Goal: Answer question/provide support: Answer question/provide support

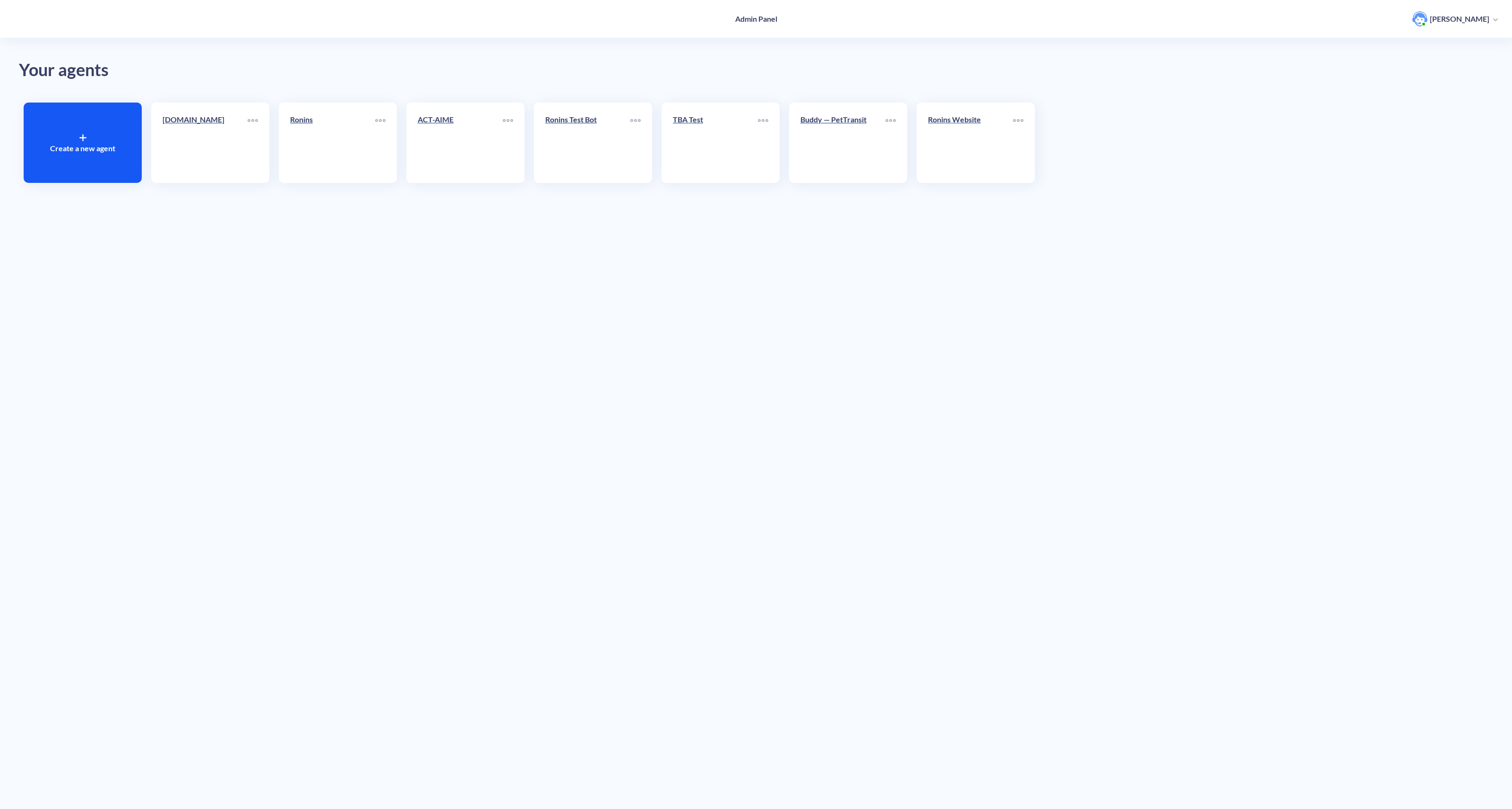
click at [1008, 157] on link "Ronins Website" at bounding box center [970, 143] width 85 height 58
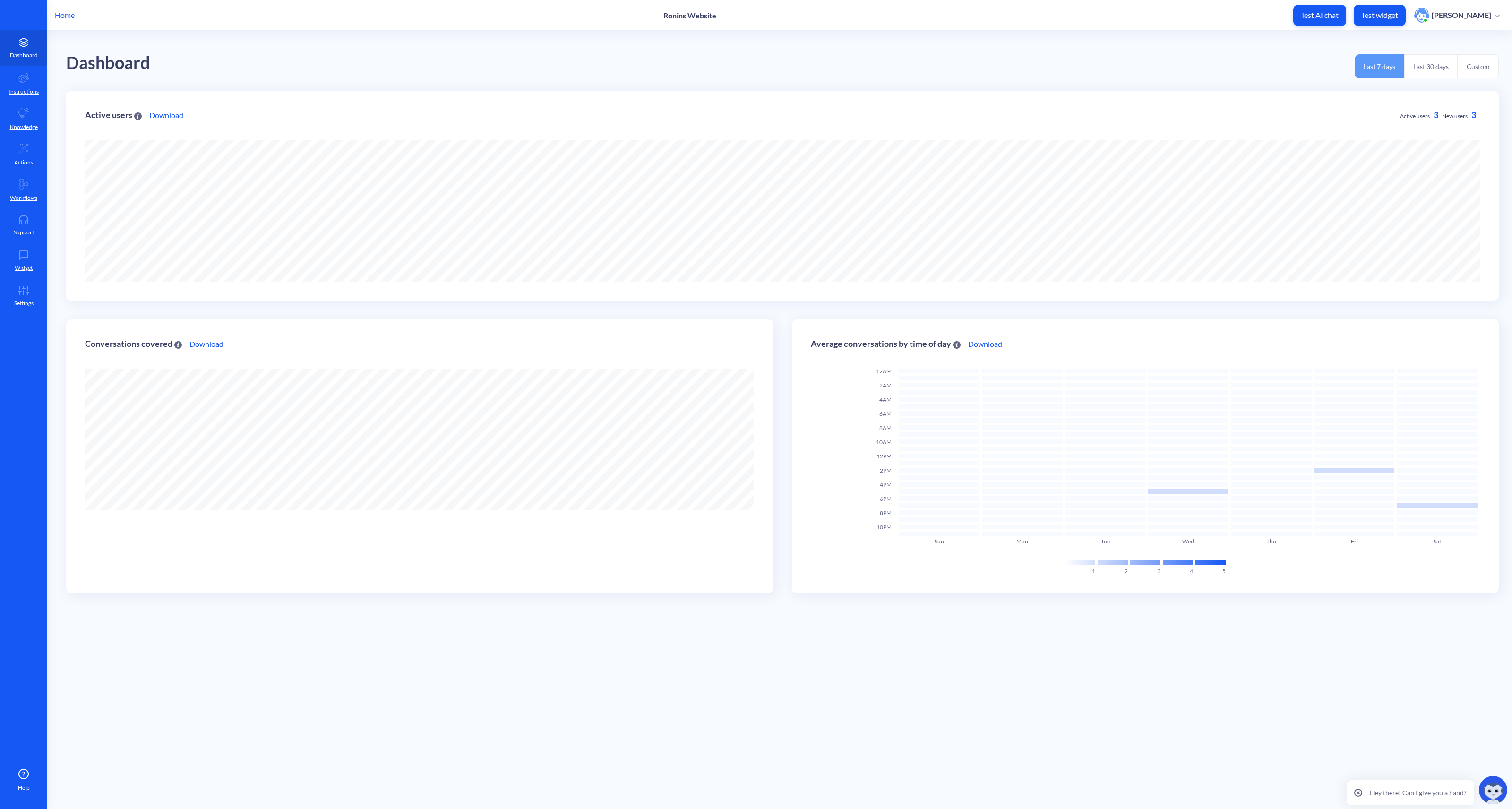
scroll to position [809, 1512]
click at [18, 233] on p "Support" at bounding box center [23, 232] width 21 height 8
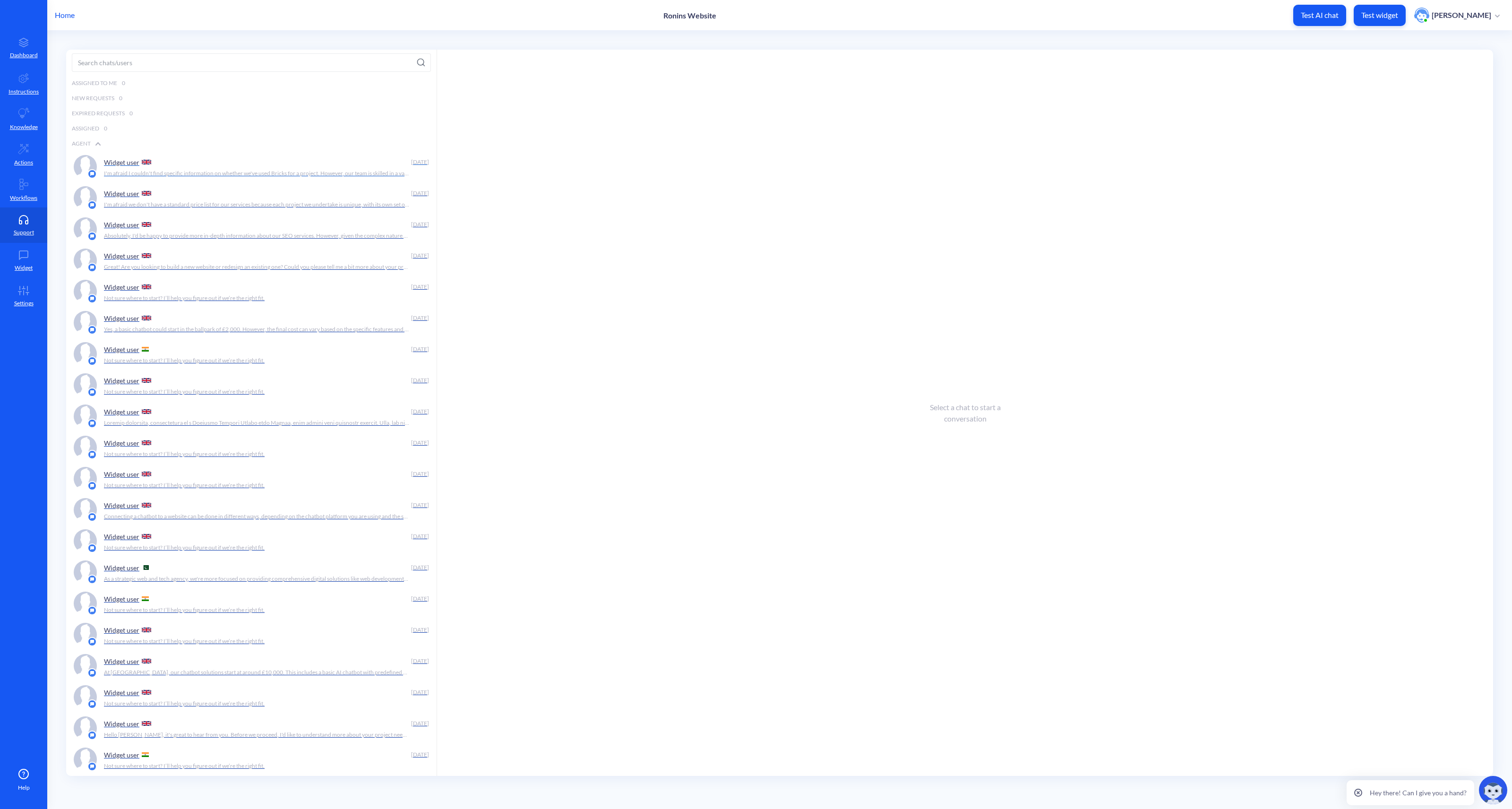
click at [252, 169] on p "I'm afraid I couldn't find specific information on whether we've used Bricks fo…" at bounding box center [256, 173] width 305 height 8
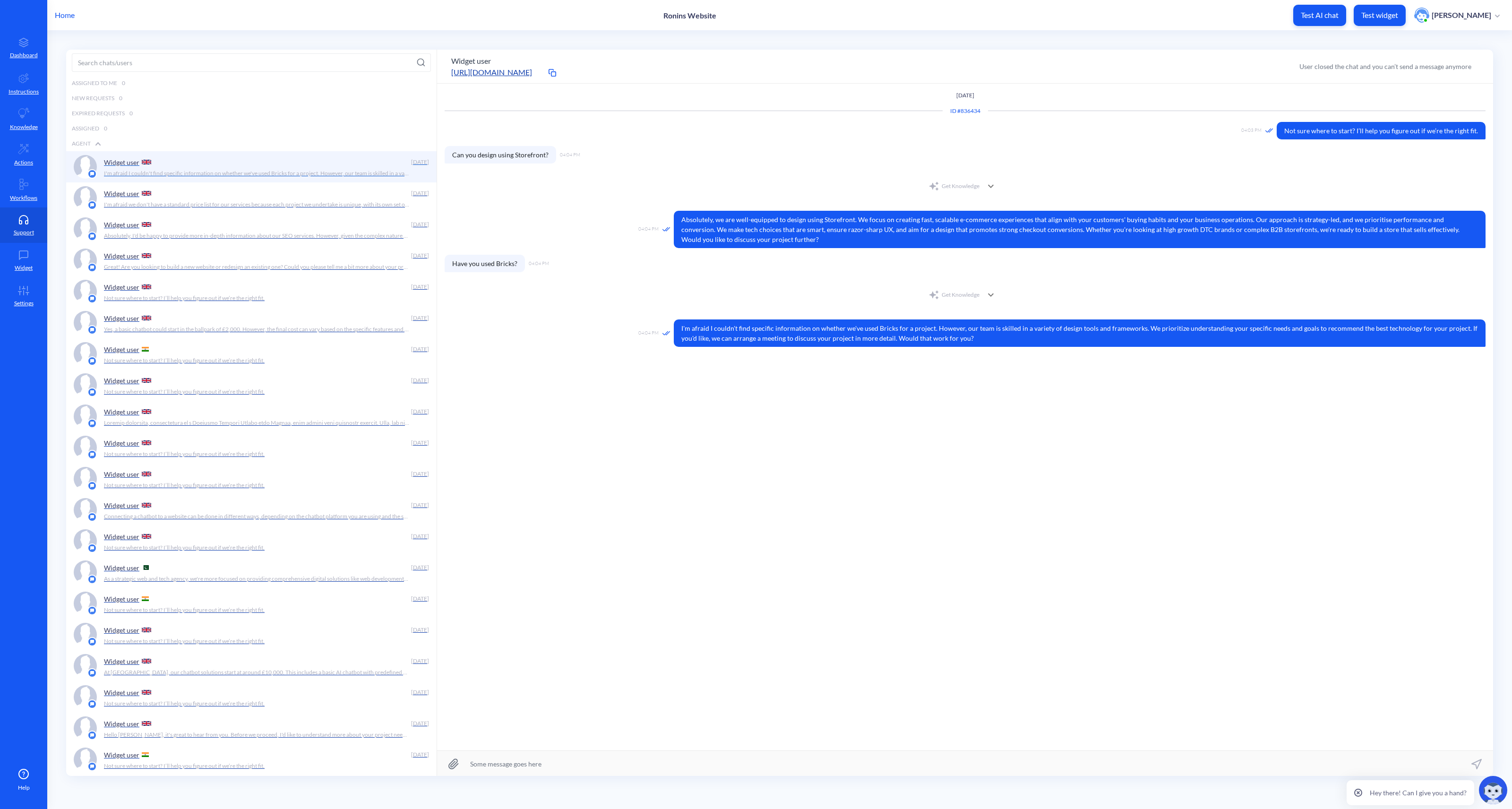
scroll to position [1, 0]
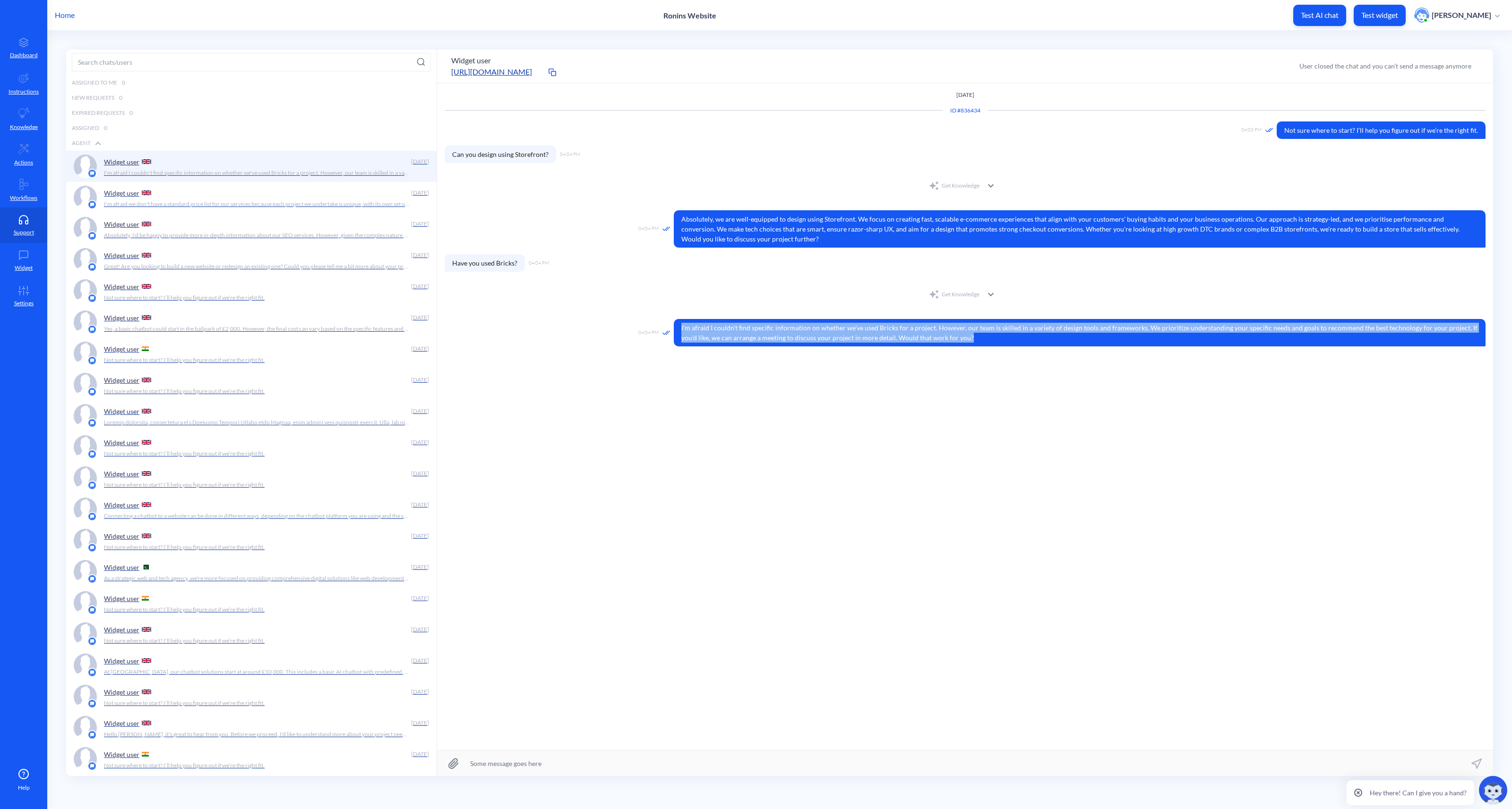
drag, startPoint x: 980, startPoint y: 336, endPoint x: 679, endPoint y: 325, distance: 301.2
click at [679, 325] on span "I'm afraid I couldn't find specific information on whether we've used Bricks fo…" at bounding box center [1079, 332] width 812 height 28
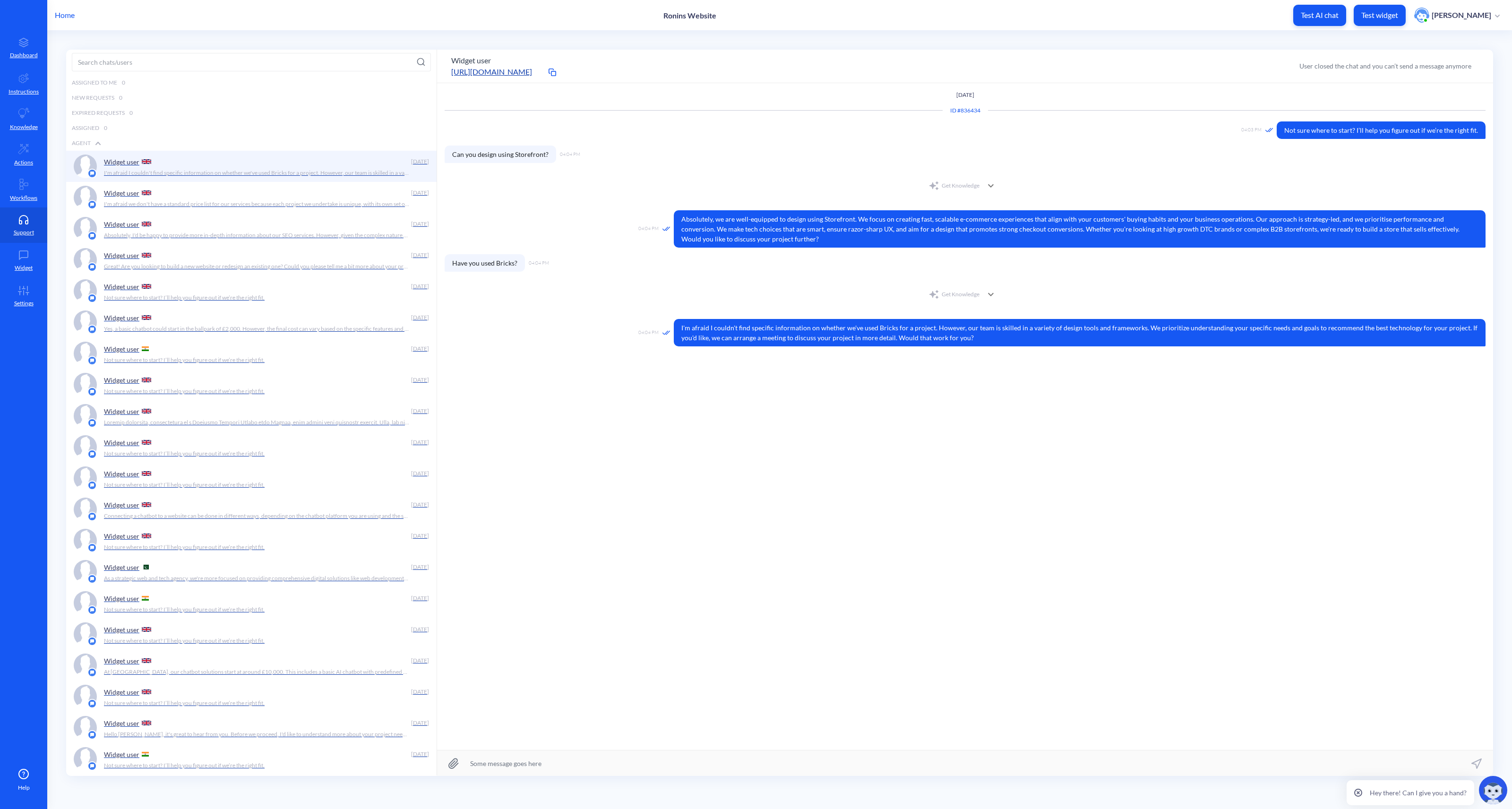
click at [782, 384] on div "[DATE] ID # 836434 04:03 PM Not sure where to start? I’ll help you figure out i…" at bounding box center [965, 417] width 1056 height 667
